Goal: Task Accomplishment & Management: Manage account settings

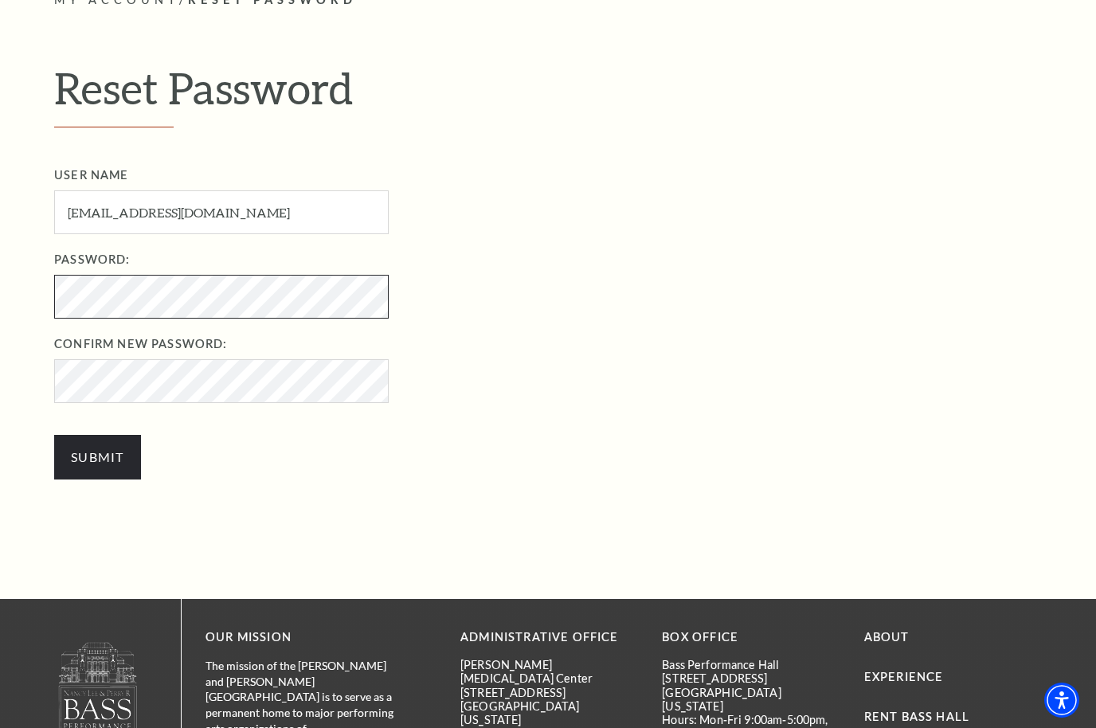
scroll to position [457, 0]
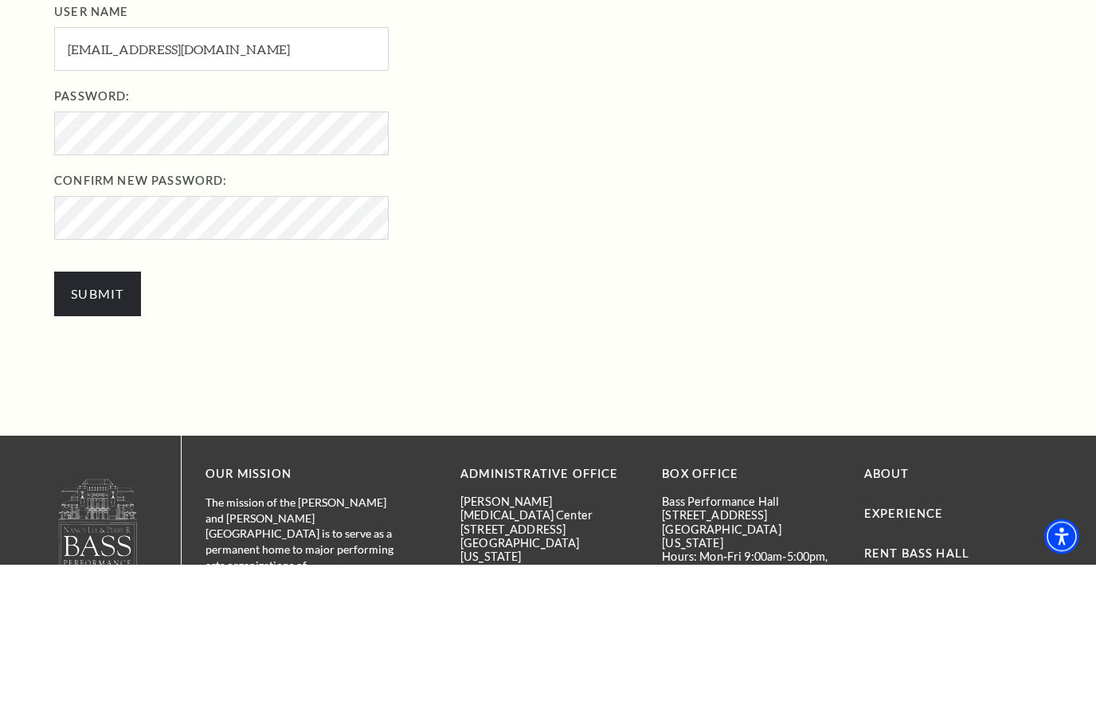
click at [108, 436] on input "Submit" at bounding box center [97, 458] width 87 height 45
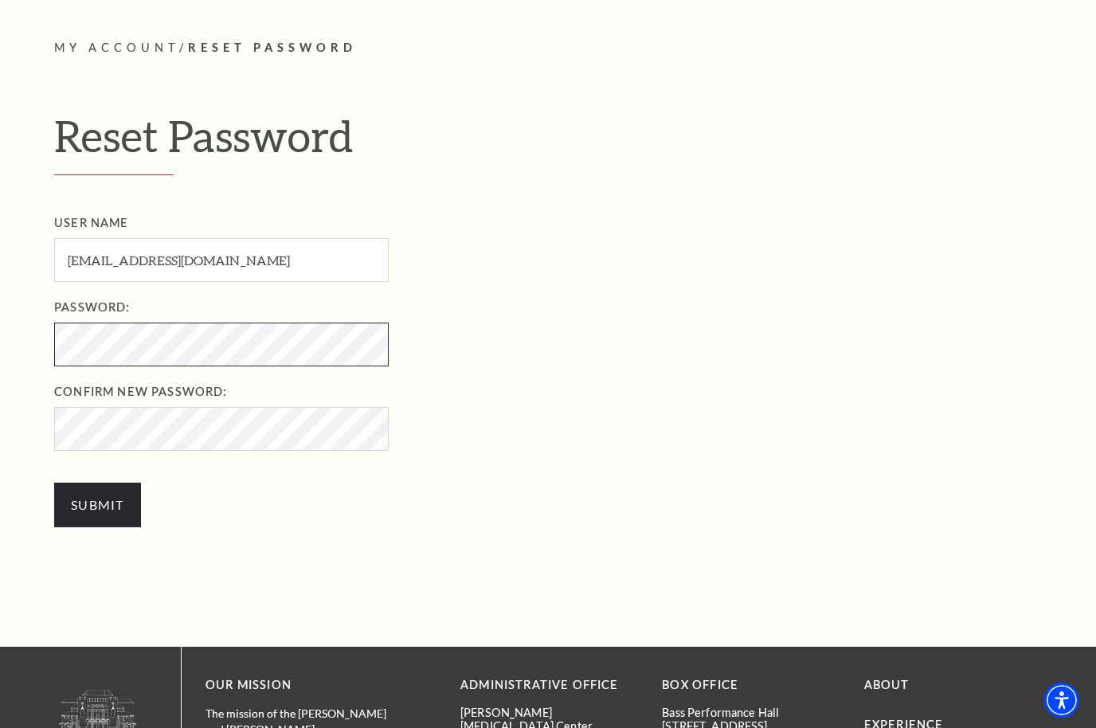
scroll to position [410, 0]
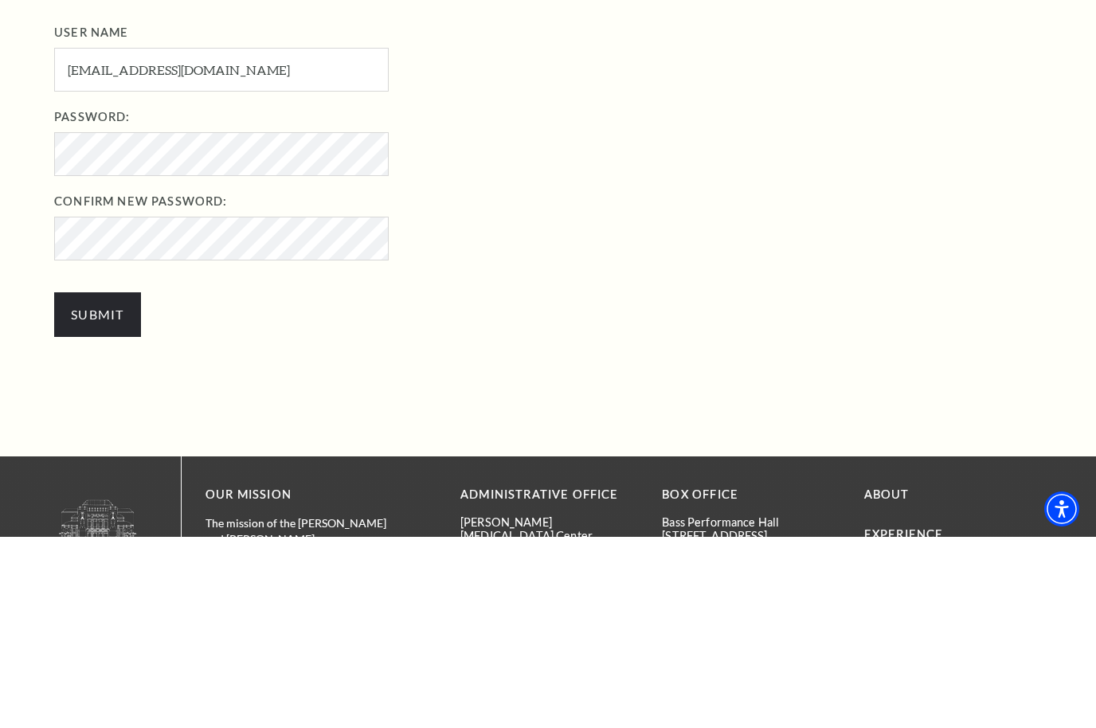
click at [106, 484] on input "Submit" at bounding box center [97, 506] width 87 height 45
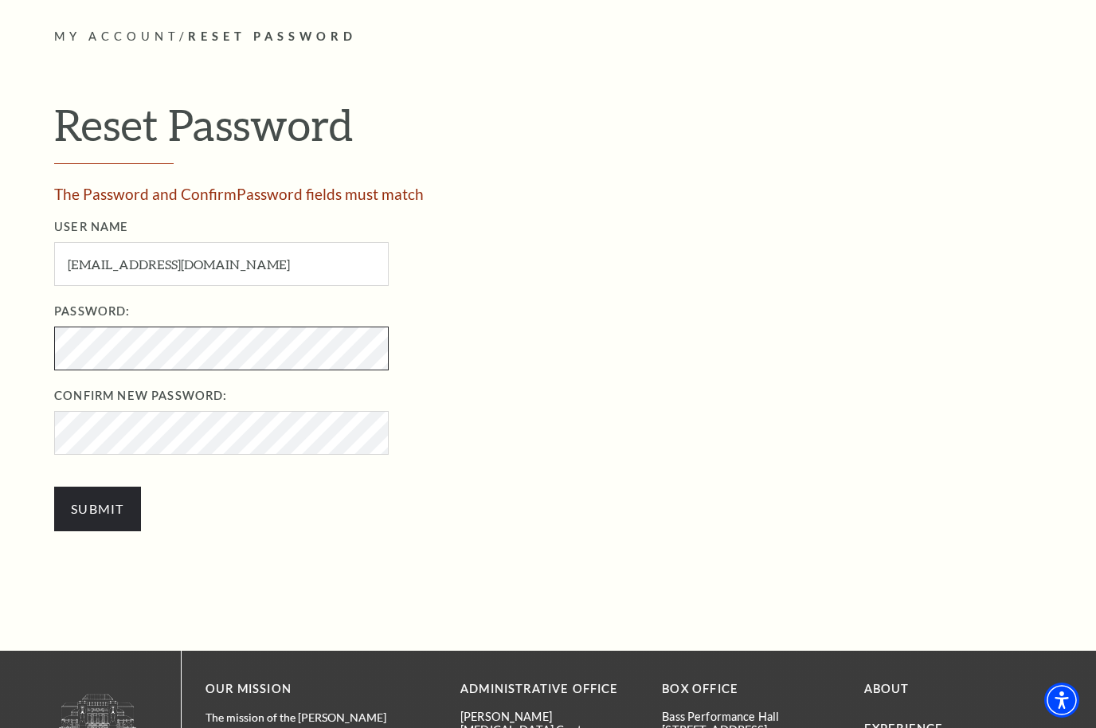
scroll to position [421, 0]
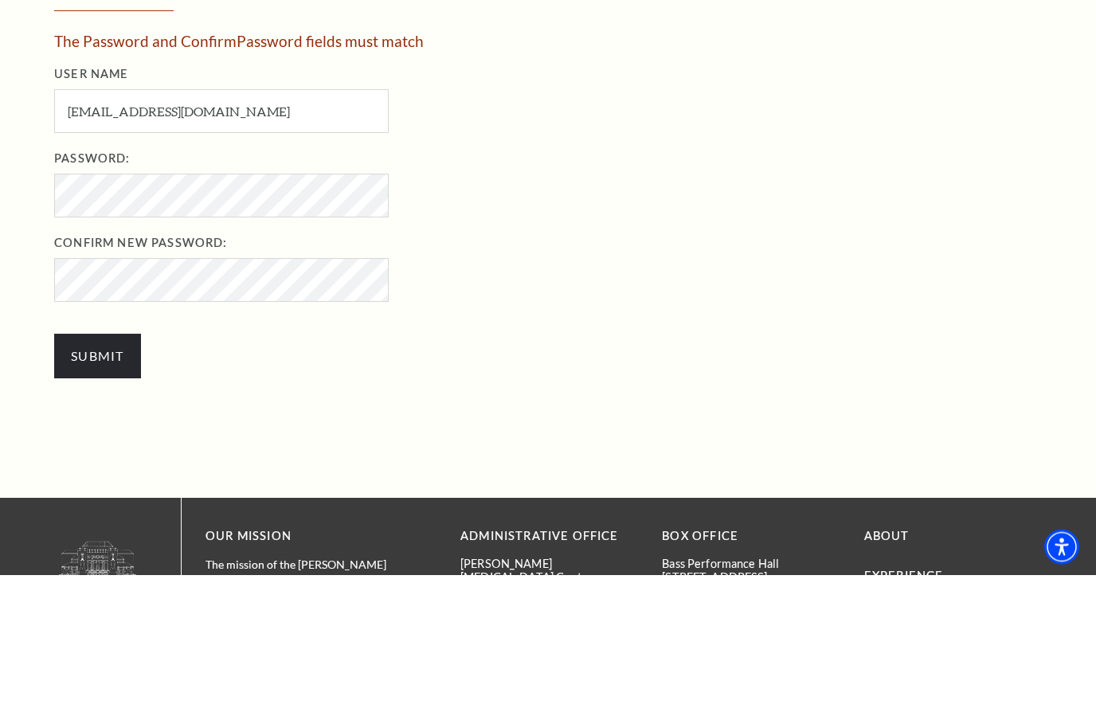
click at [123, 488] on input "Submit" at bounding box center [97, 510] width 87 height 45
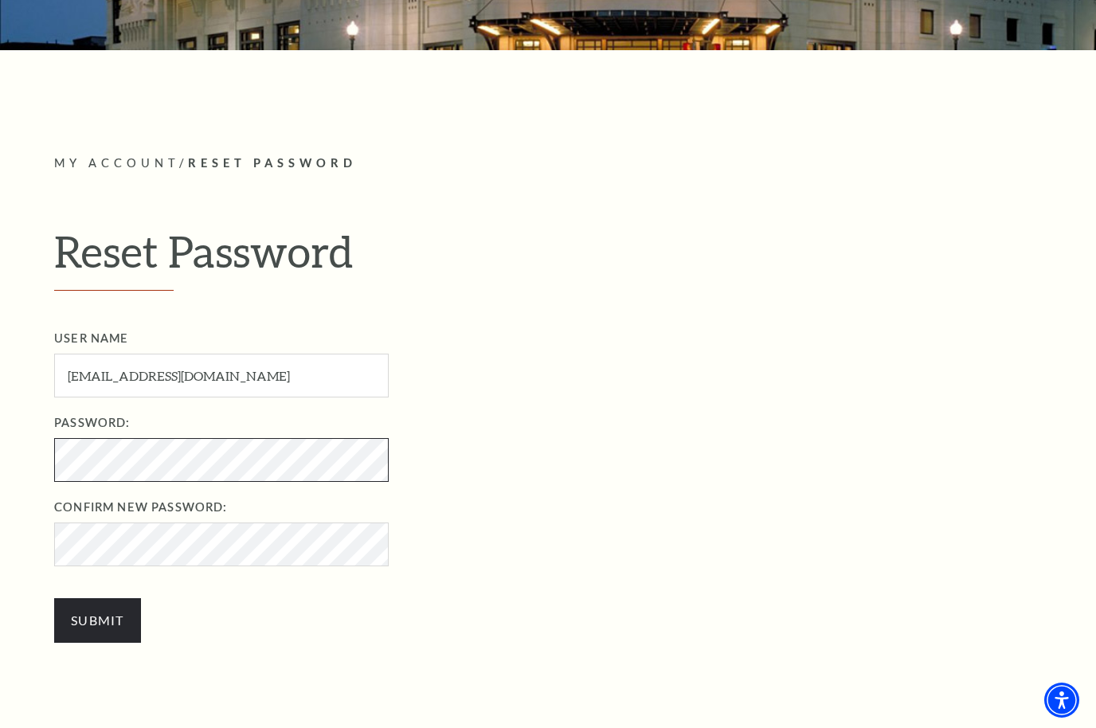
scroll to position [294, 0]
click at [109, 613] on input "Submit" at bounding box center [97, 621] width 87 height 45
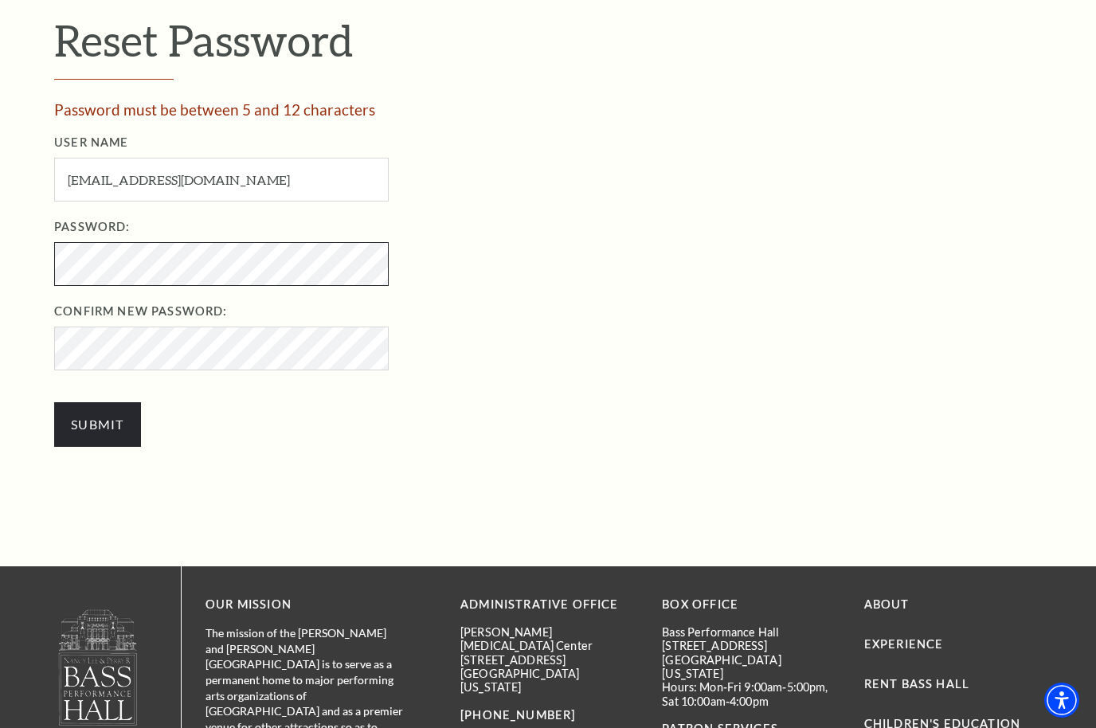
scroll to position [505, 0]
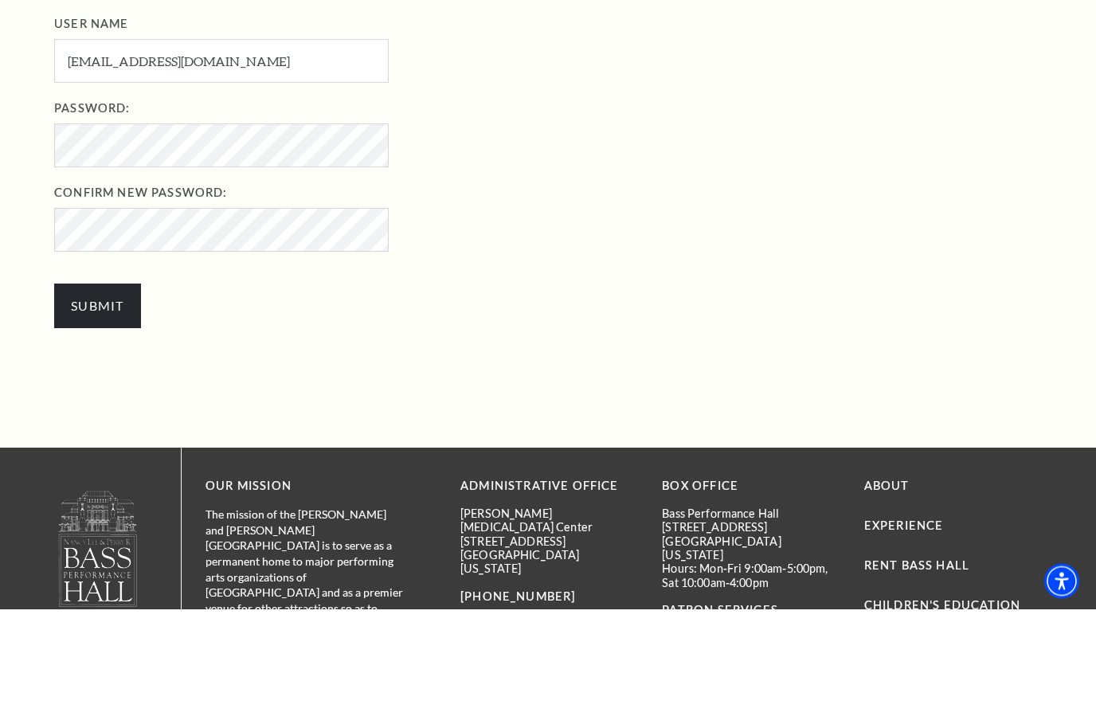
click at [120, 403] on input "Submit" at bounding box center [97, 425] width 87 height 45
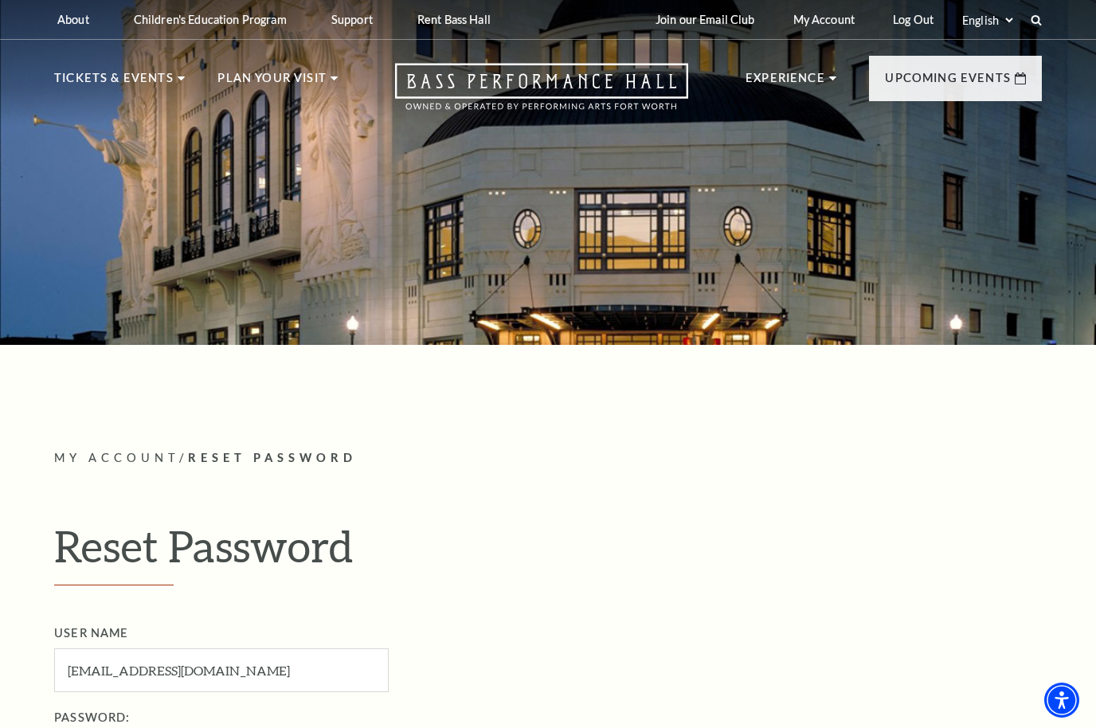
scroll to position [235, 0]
